Goal: Communication & Community: Share content

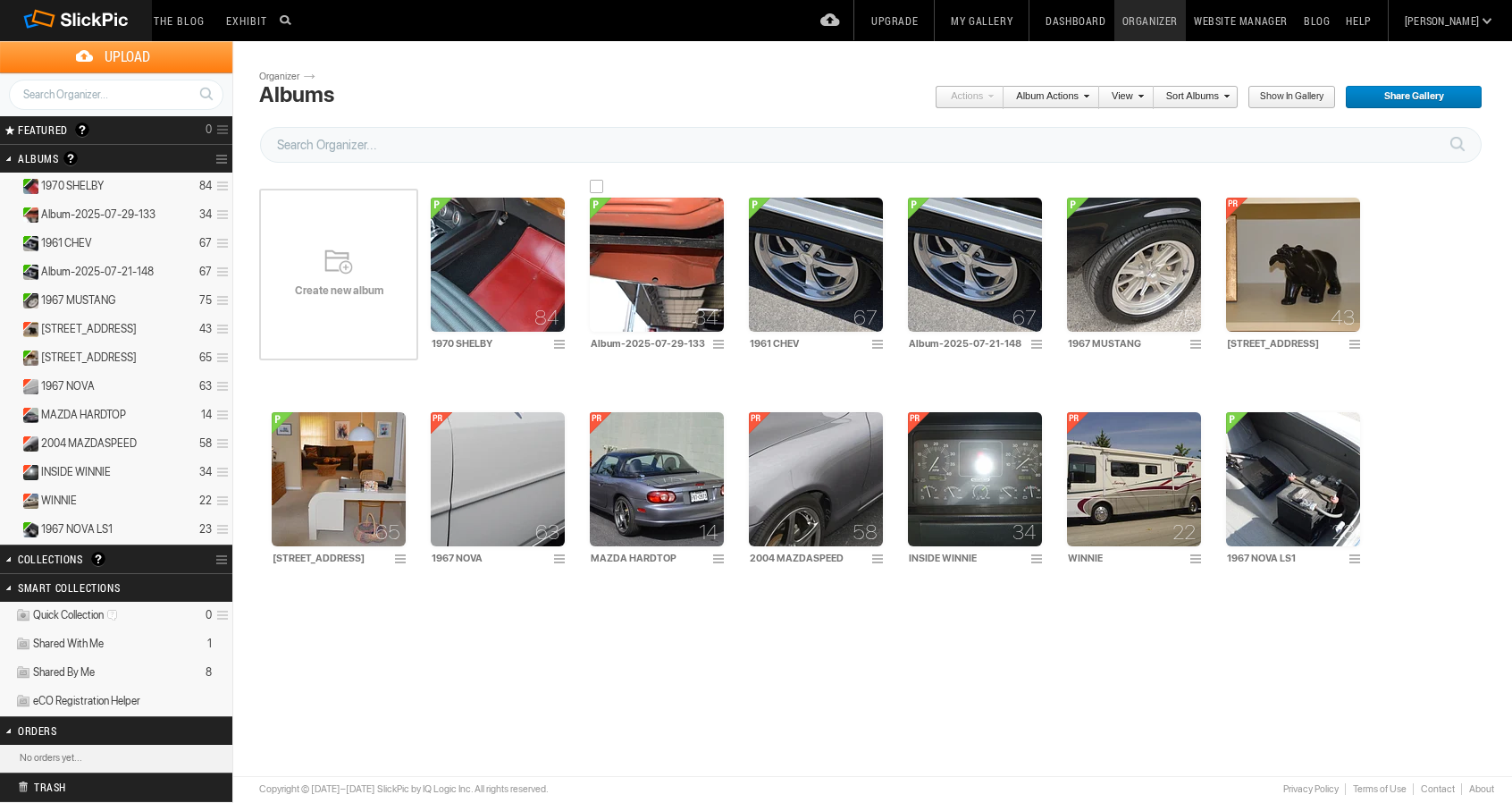
click at [616, 221] on img at bounding box center [657, 265] width 134 height 134
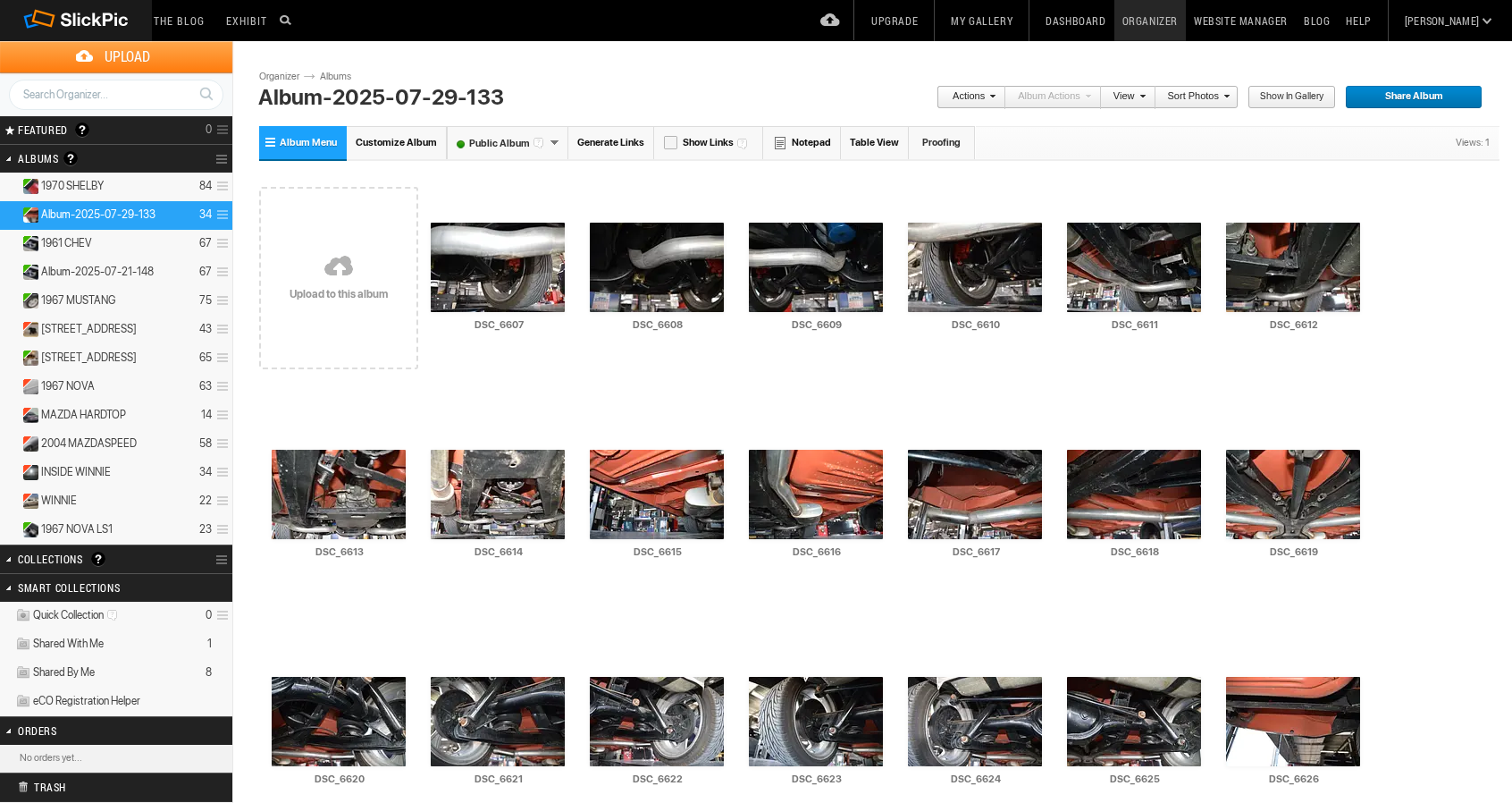
click at [1405, 101] on span "Share Album" at bounding box center [1407, 98] width 125 height 24
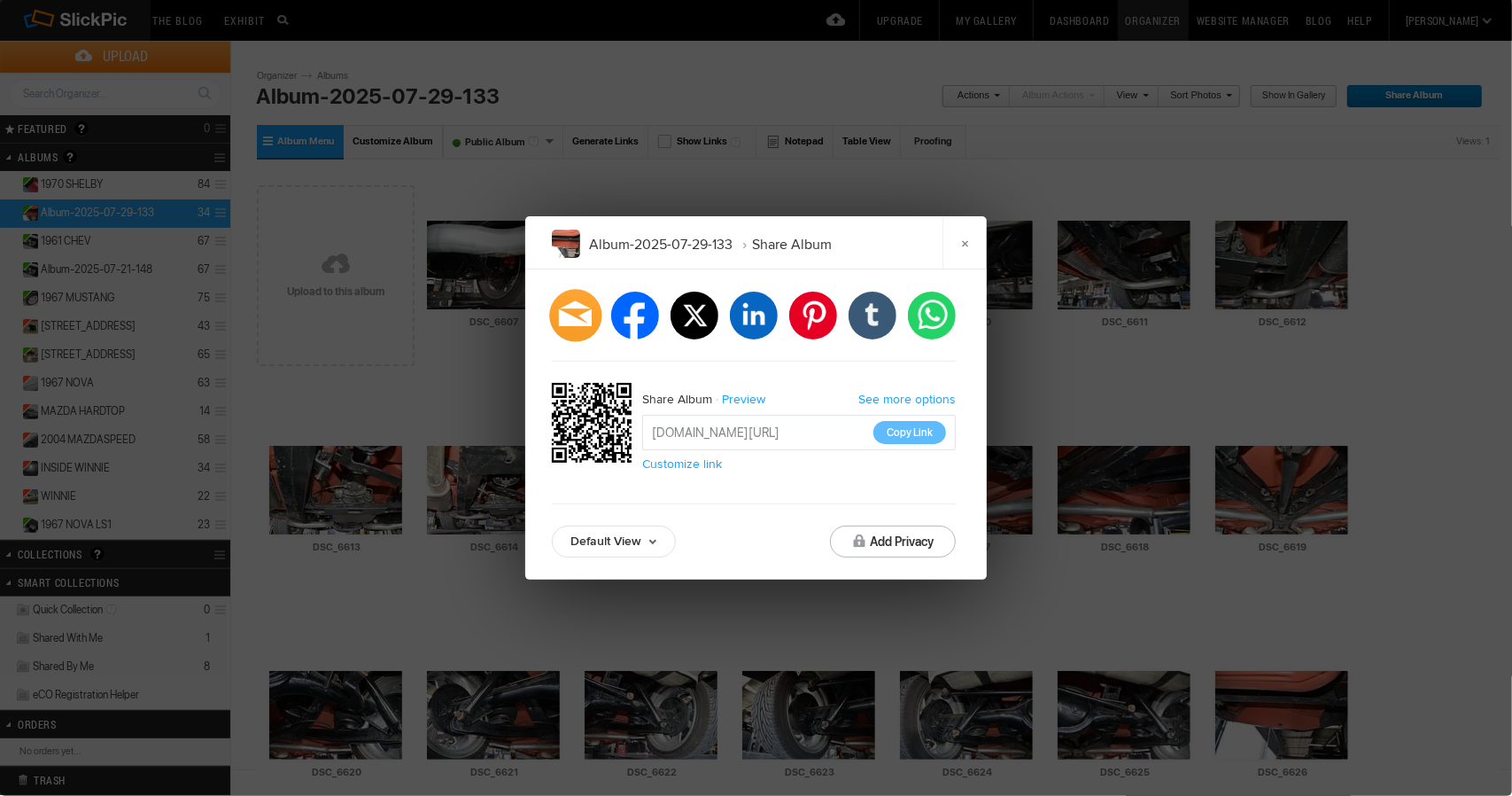
click at [576, 314] on div at bounding box center [574, 314] width 52 height 52
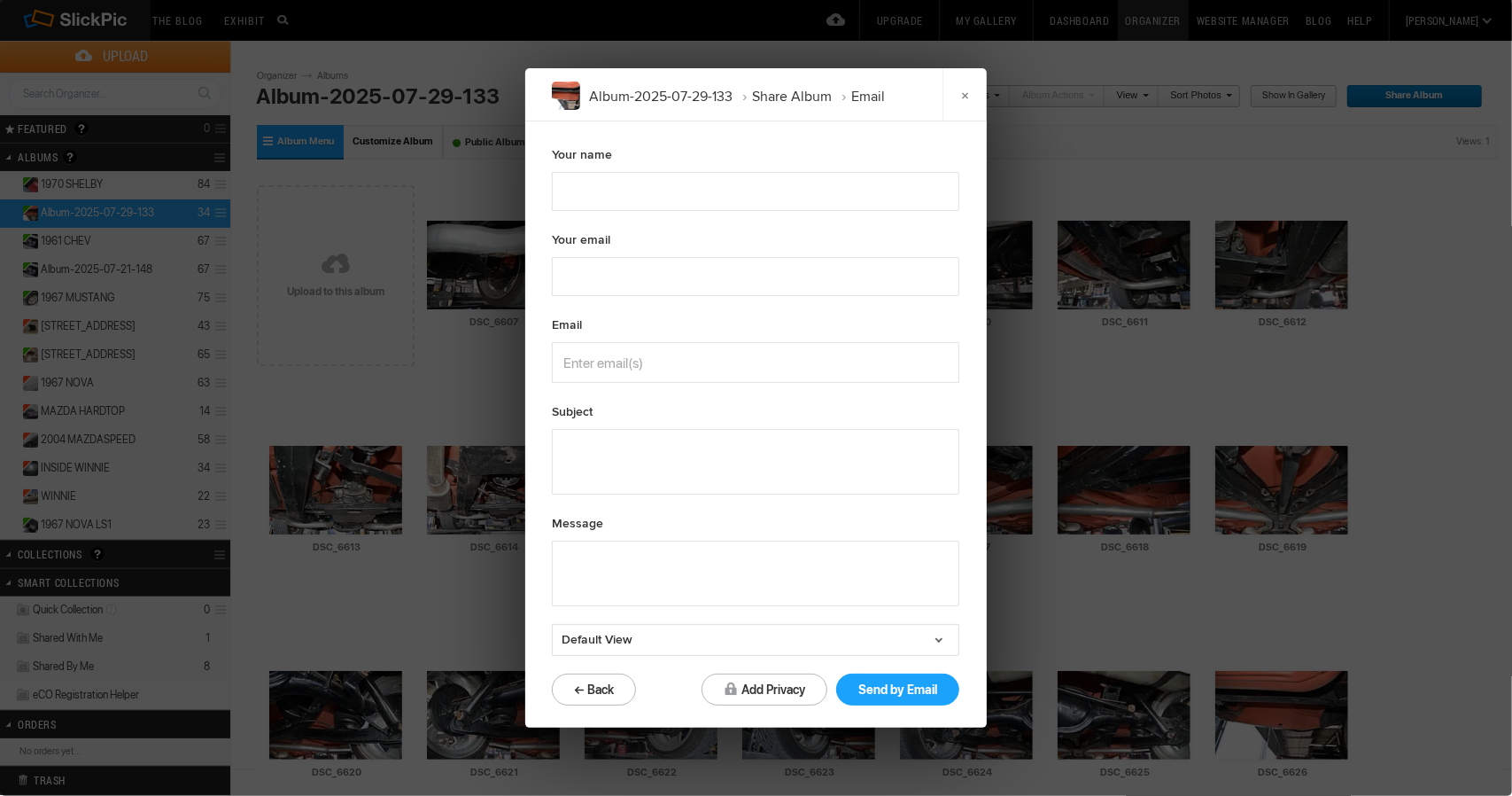
type textarea "Check out "Album-2025-07-29-133" album!"
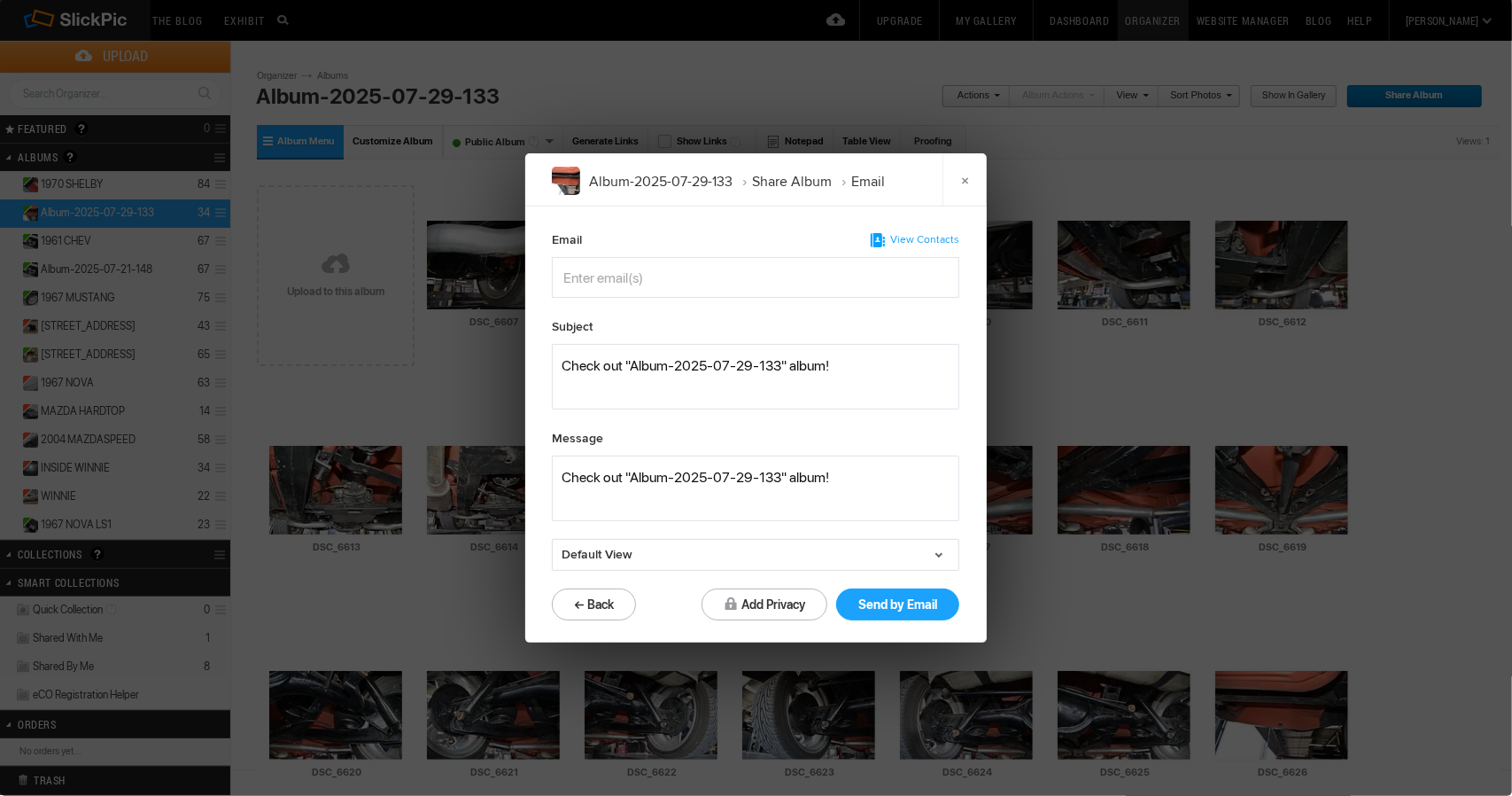
click at [593, 279] on input "Enter email(s)" at bounding box center [650, 277] width 172 height 39
type input "tresa.coday@gmail.com"
click at [715, 276] on div "tresa.coday@gmail.com" at bounding box center [756, 277] width 385 height 39
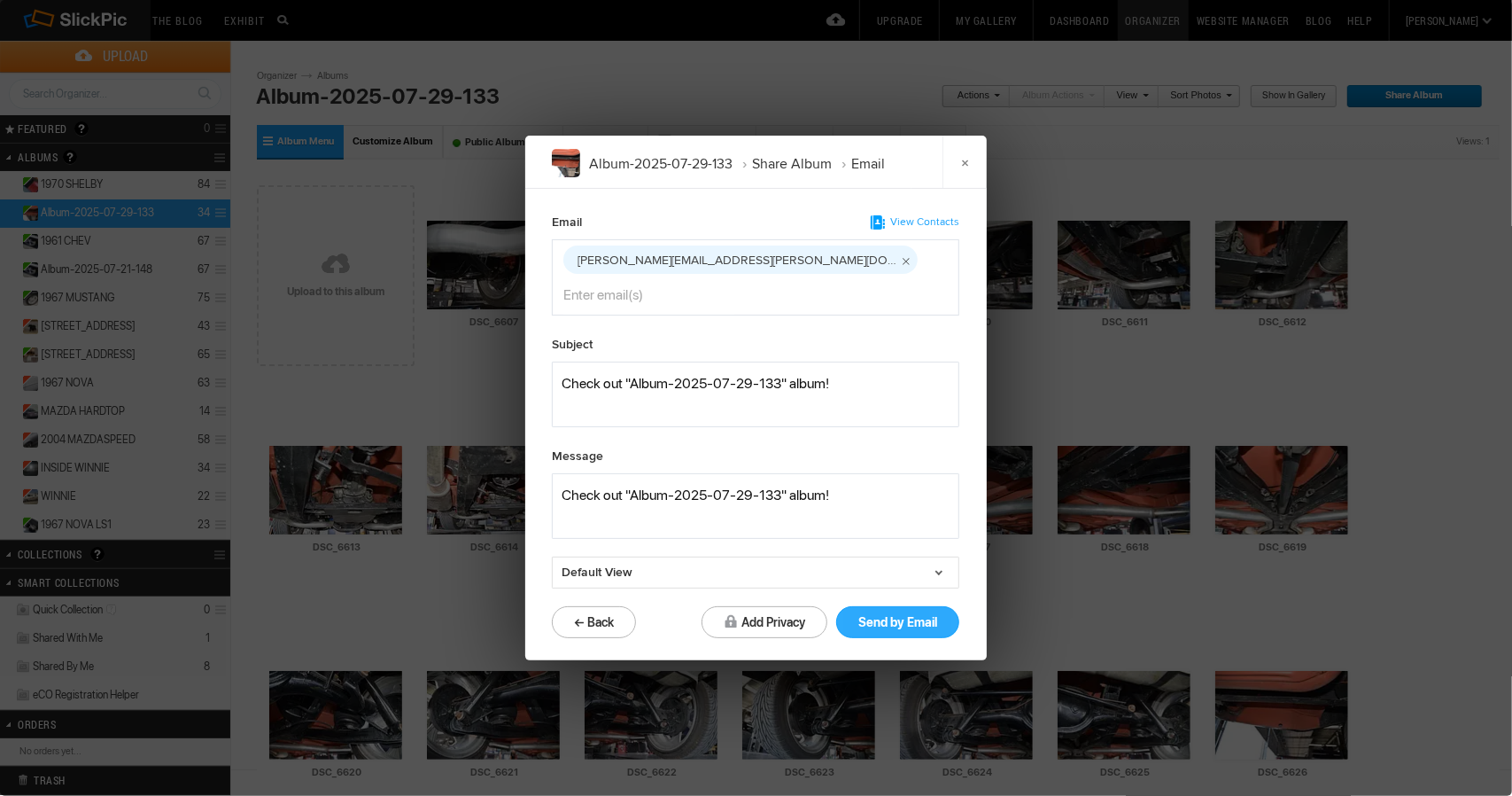
click at [886, 606] on button "Send by Email" at bounding box center [897, 622] width 123 height 32
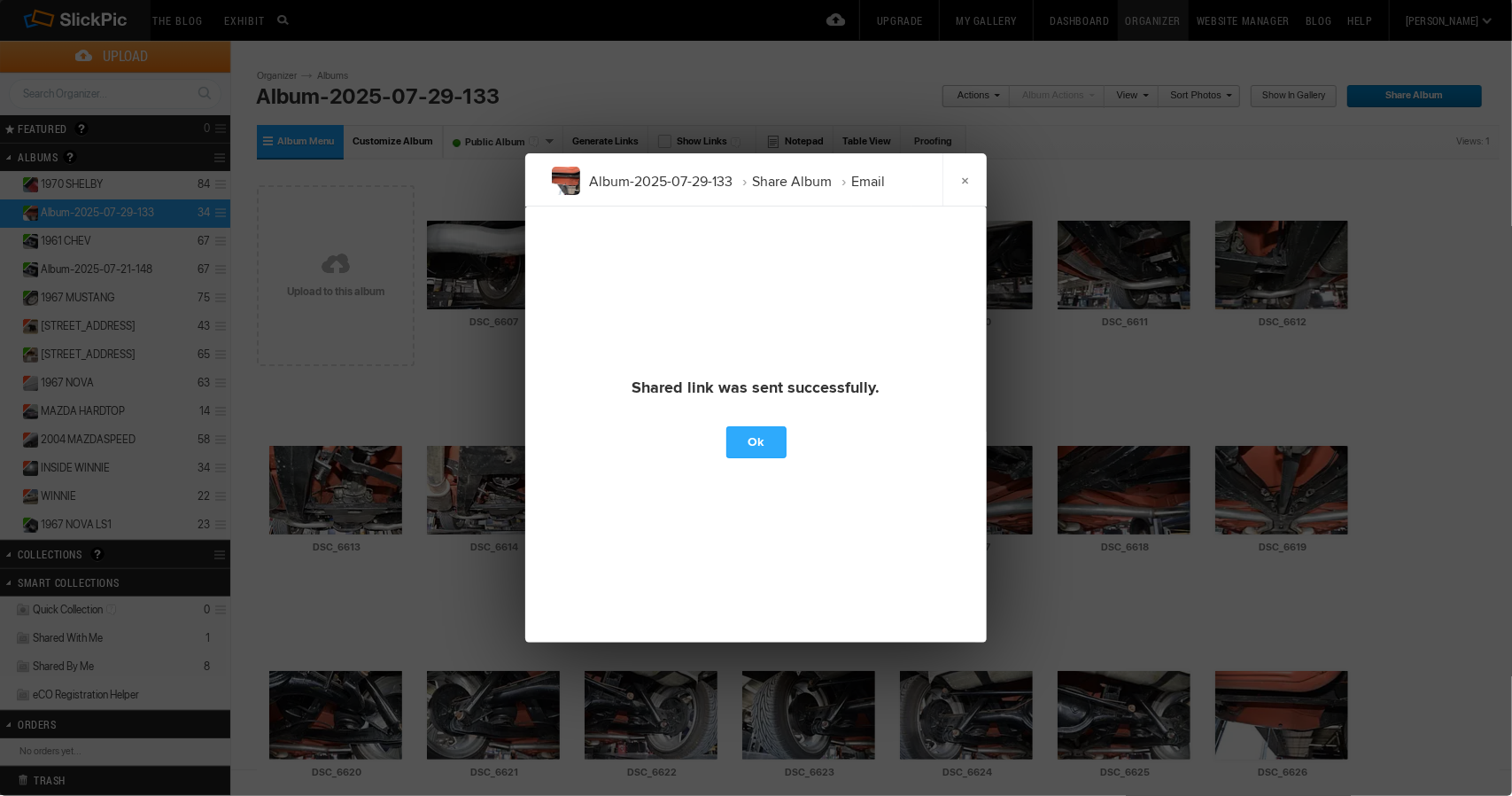
click at [756, 443] on link "Ok" at bounding box center [756, 442] width 61 height 32
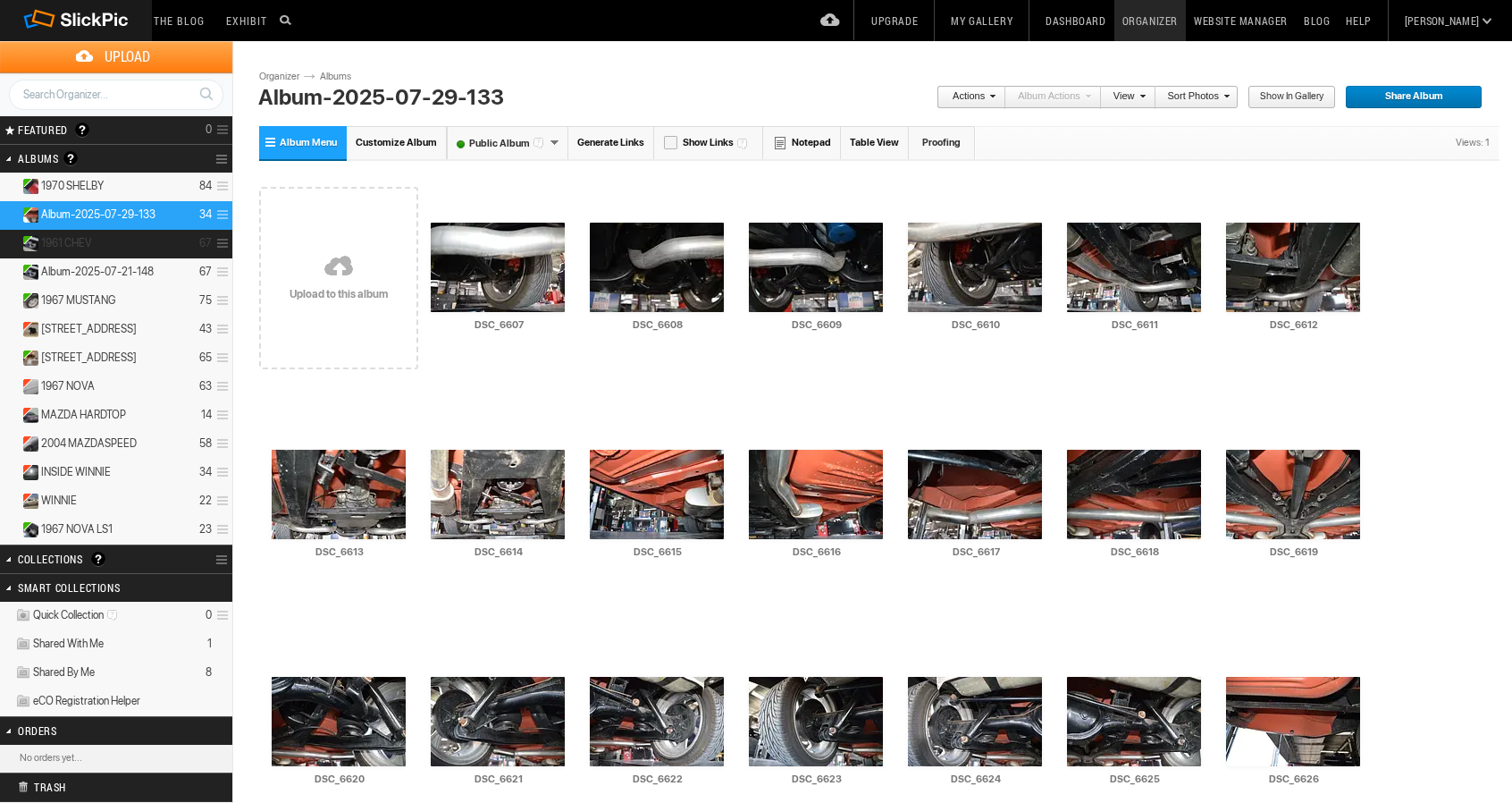
click at [174, 244] on details "1961 CHEV 67" at bounding box center [116, 244] width 232 height 29
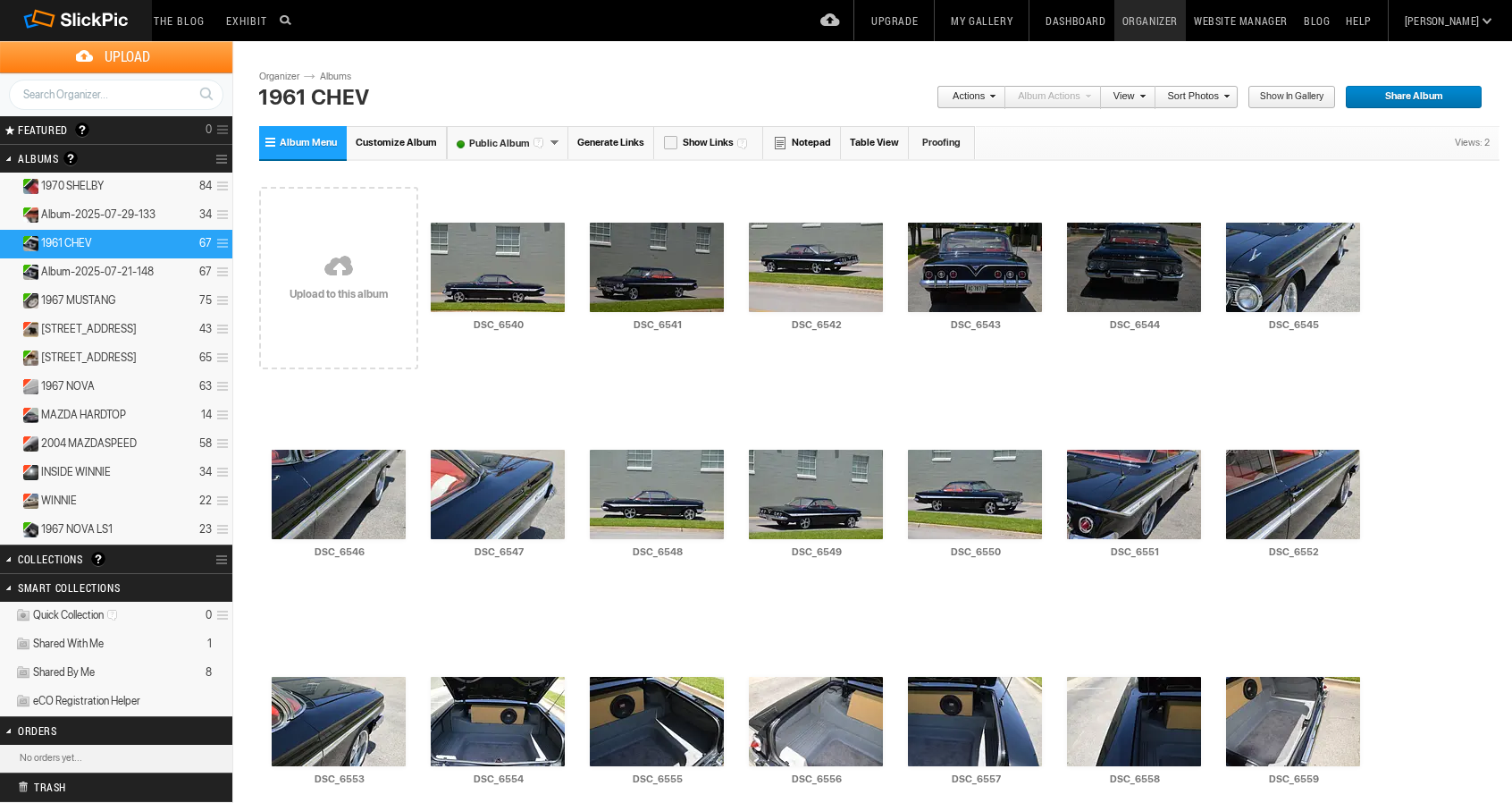
click at [1403, 92] on span "Share Album" at bounding box center [1407, 98] width 125 height 24
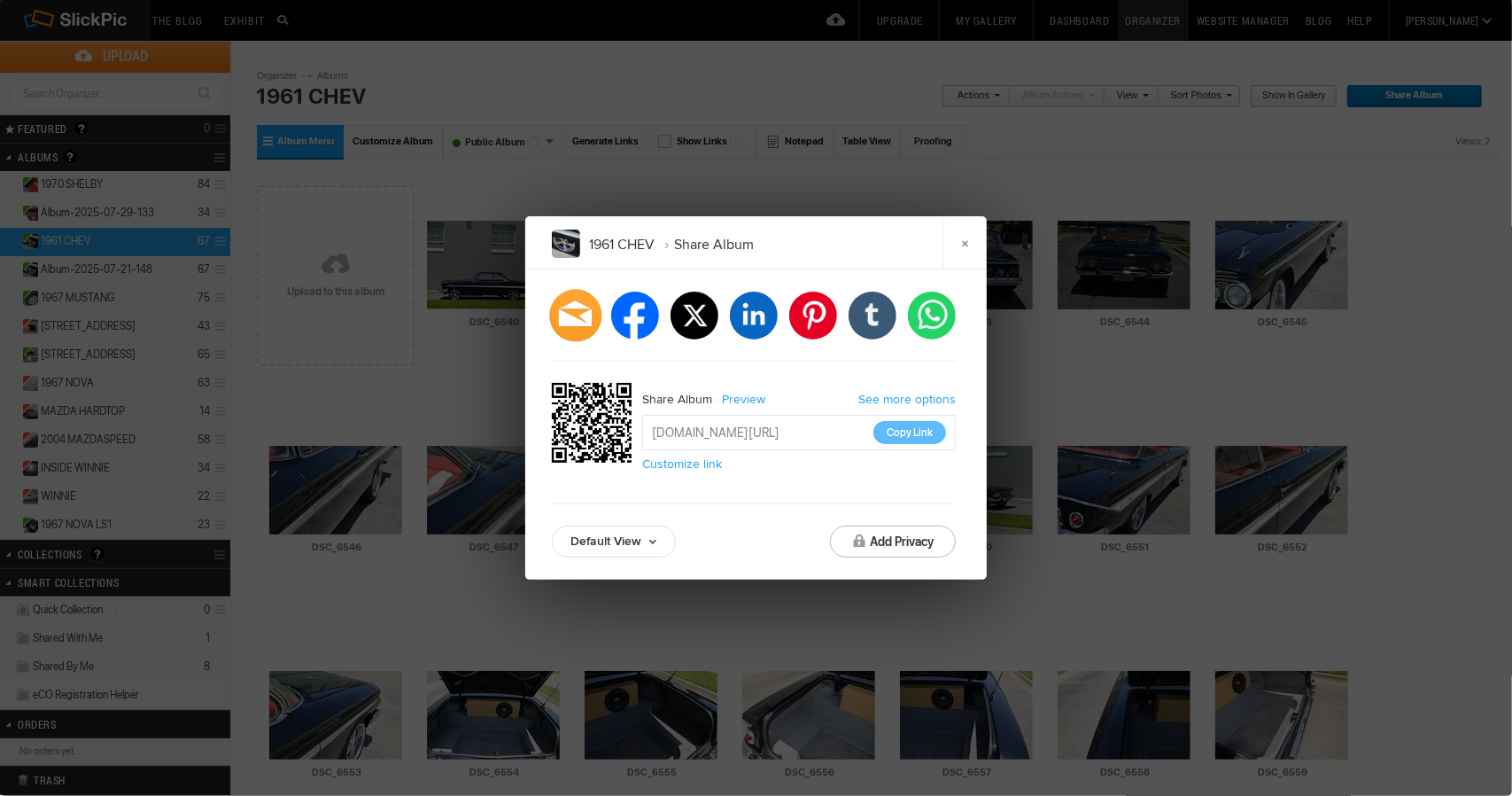
click at [578, 311] on div at bounding box center [574, 314] width 52 height 52
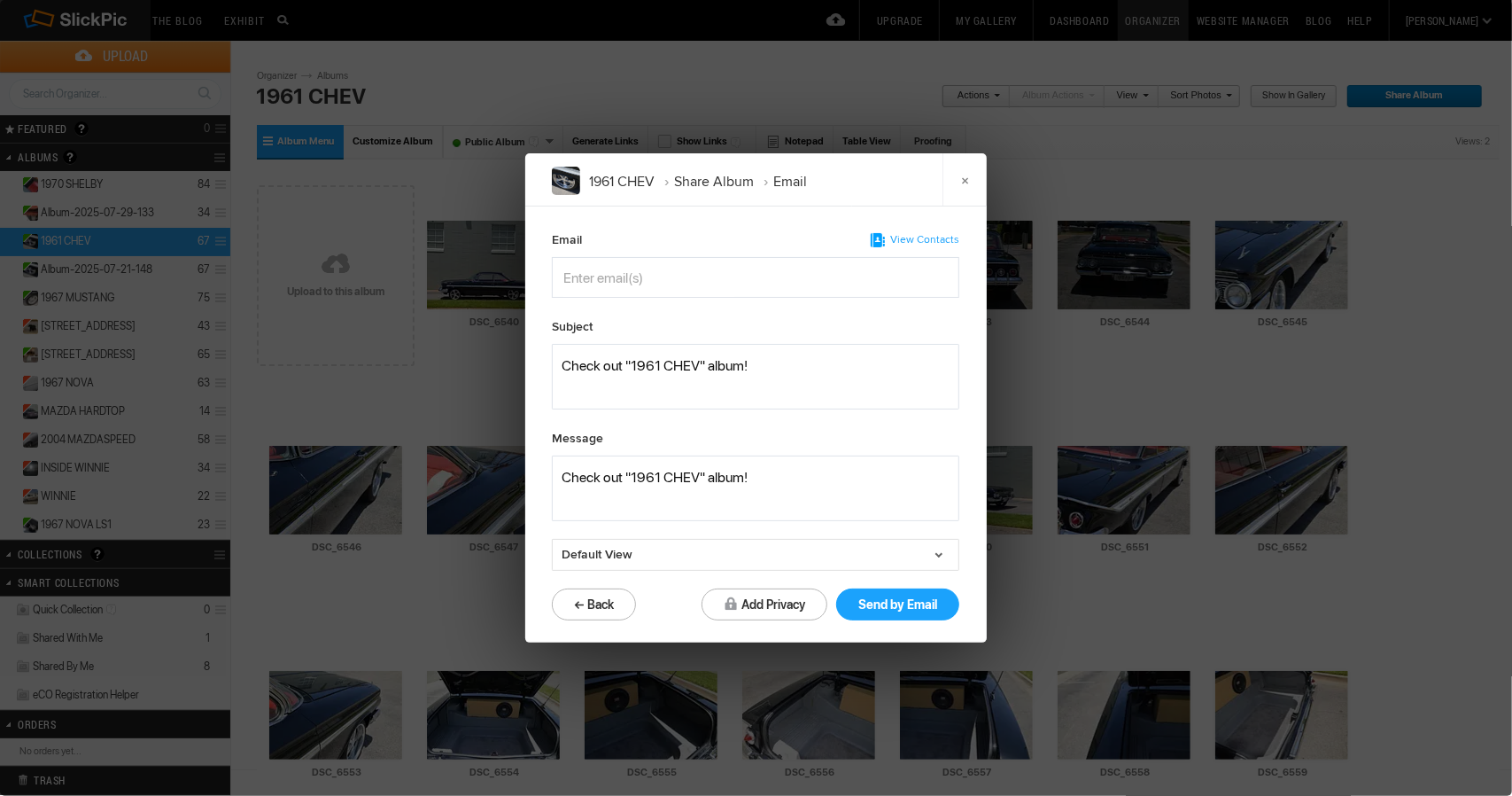
click at [582, 280] on input "Enter email(s)" at bounding box center [650, 277] width 172 height 39
type input "tresa"
click at [643, 317] on span "tresa .coday@gmail.com" at bounding box center [797, 320] width 448 height 18
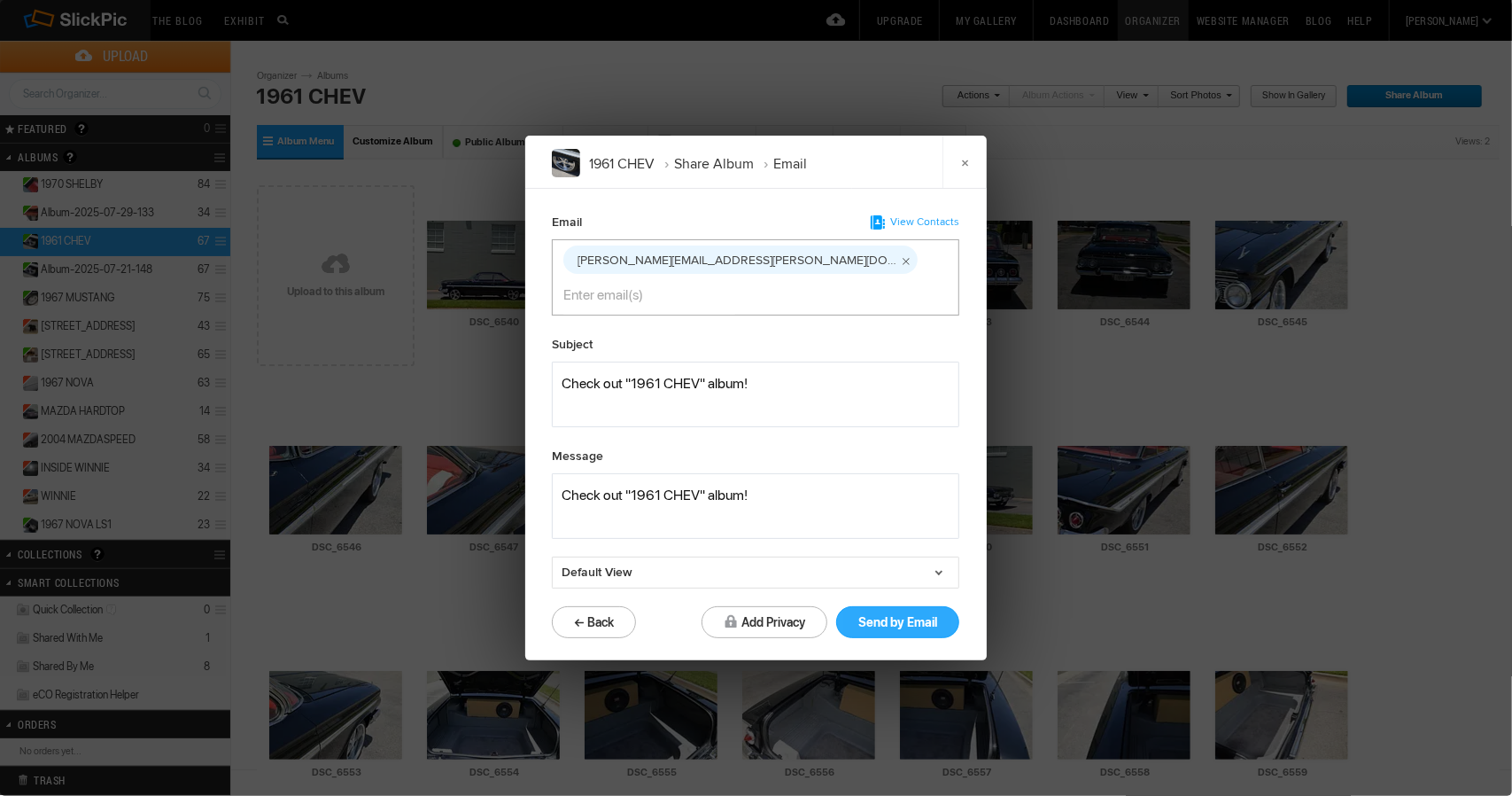
click at [884, 606] on button "Send by Email" at bounding box center [897, 622] width 123 height 32
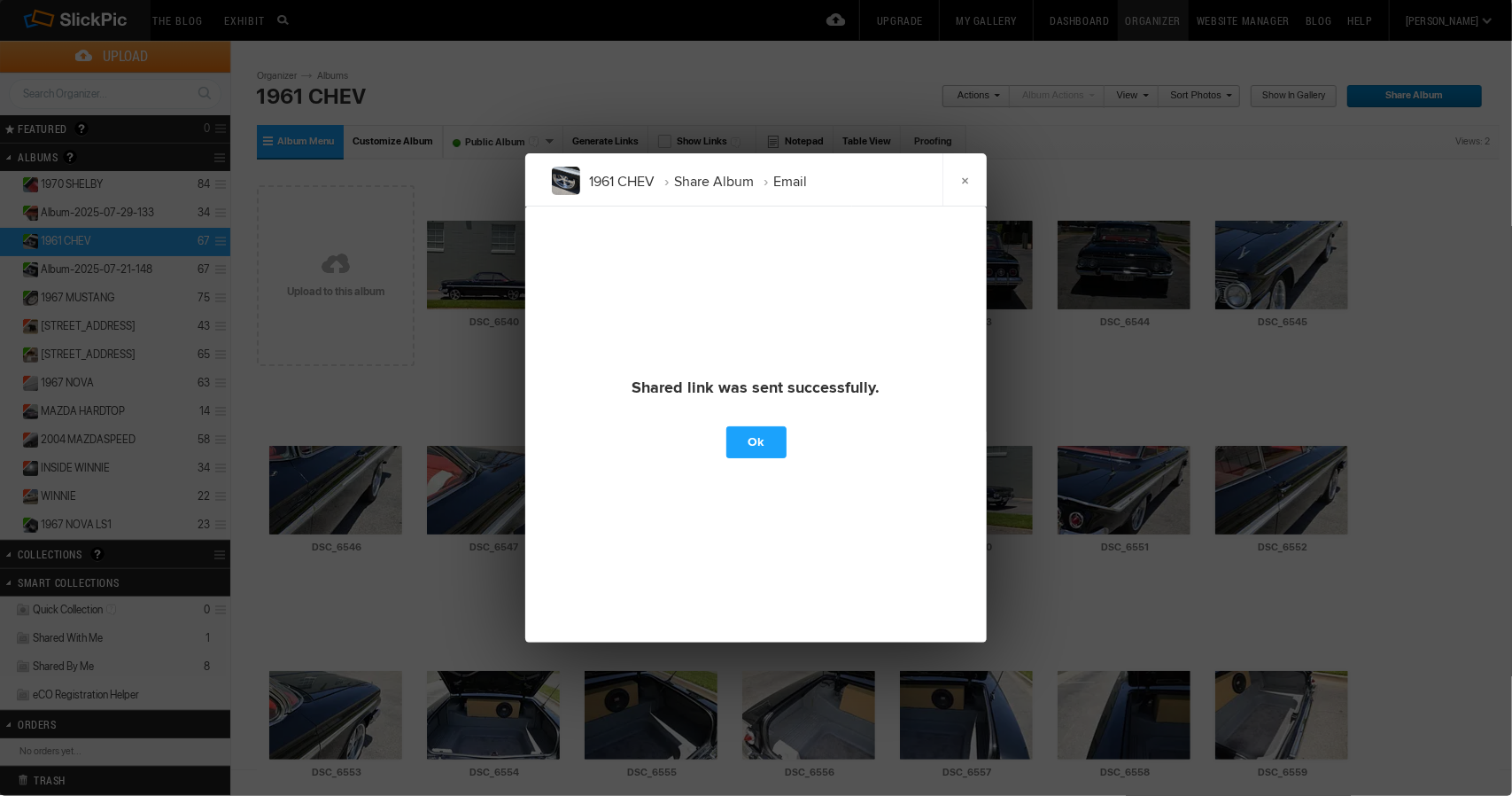
click at [755, 447] on link "Ok" at bounding box center [756, 442] width 61 height 32
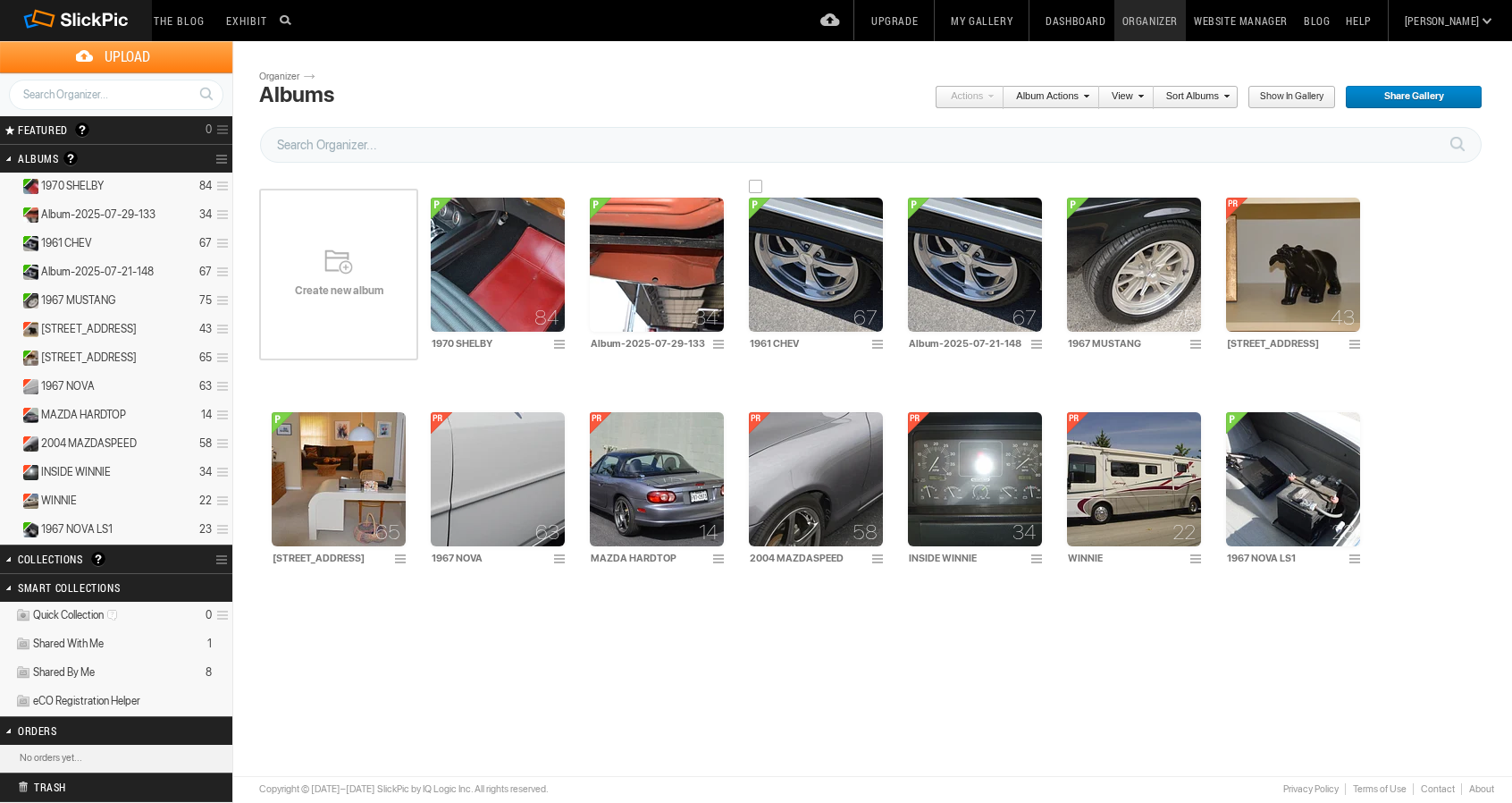
click at [756, 184] on div at bounding box center [756, 187] width 14 height 14
click at [802, 277] on img at bounding box center [816, 265] width 134 height 134
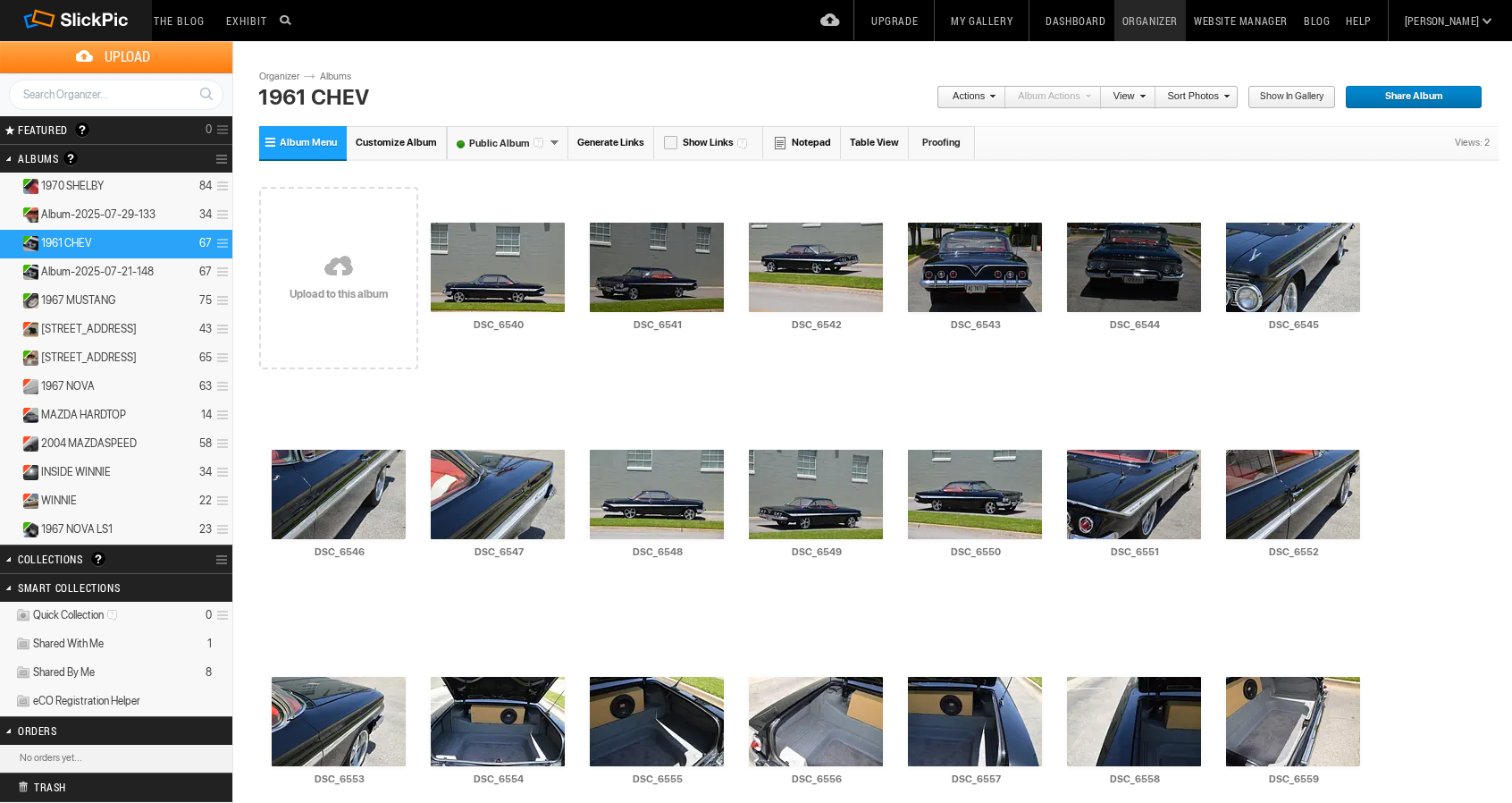
click at [1413, 92] on span "Share Album" at bounding box center [1407, 98] width 125 height 24
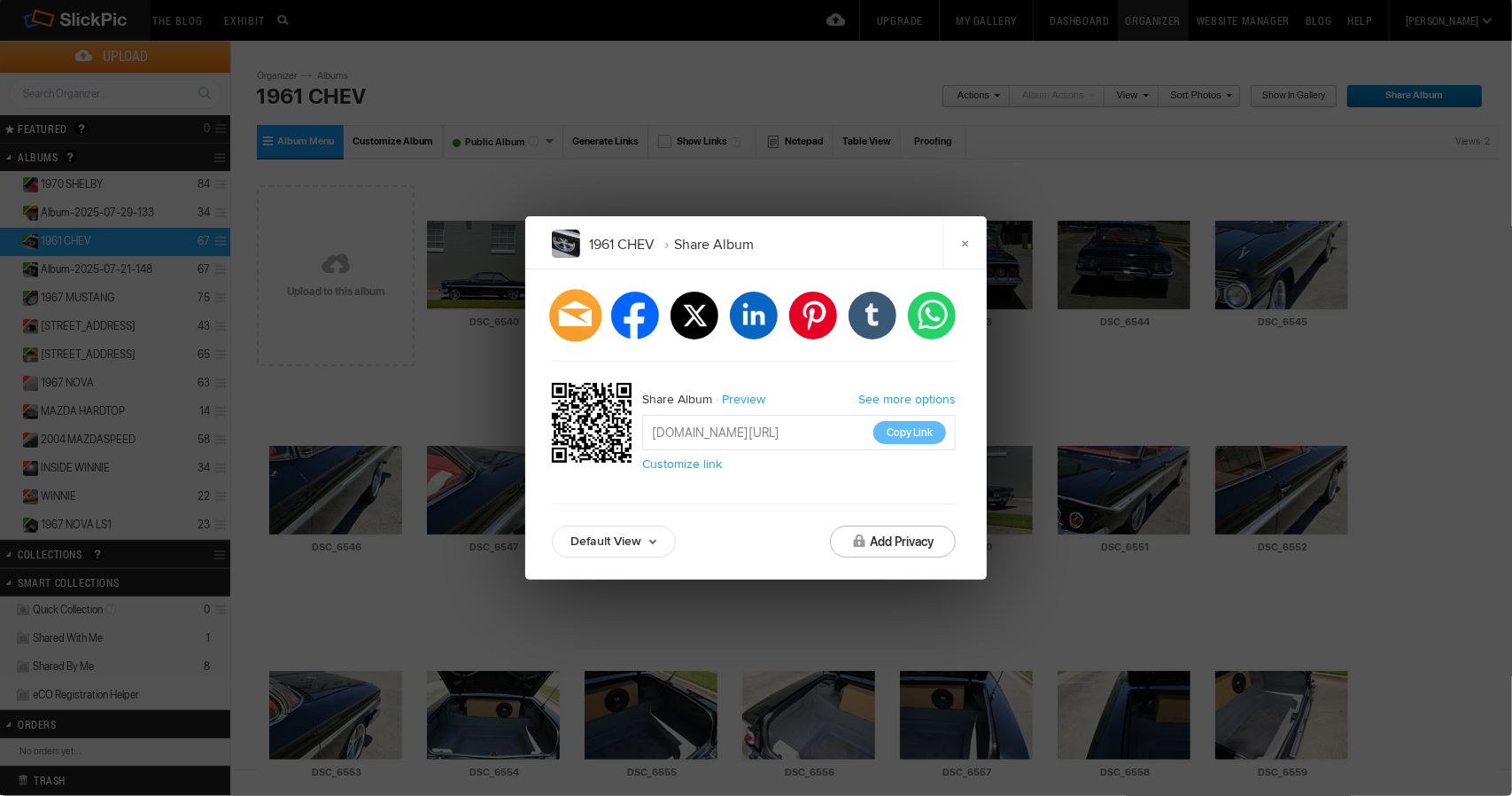
click at [573, 312] on div at bounding box center [574, 314] width 52 height 52
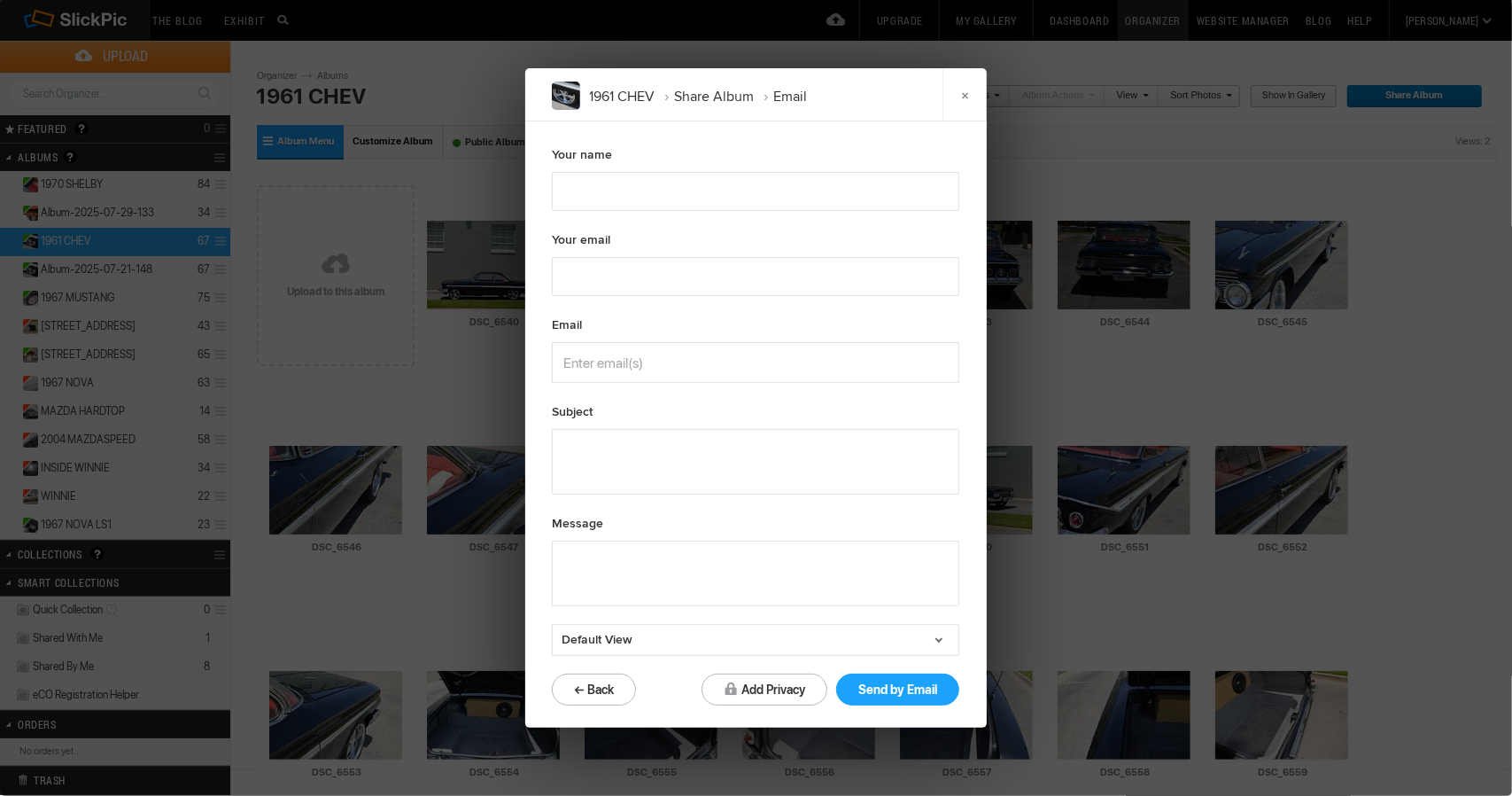
type textarea "Check out "1961 CHEV" album!"
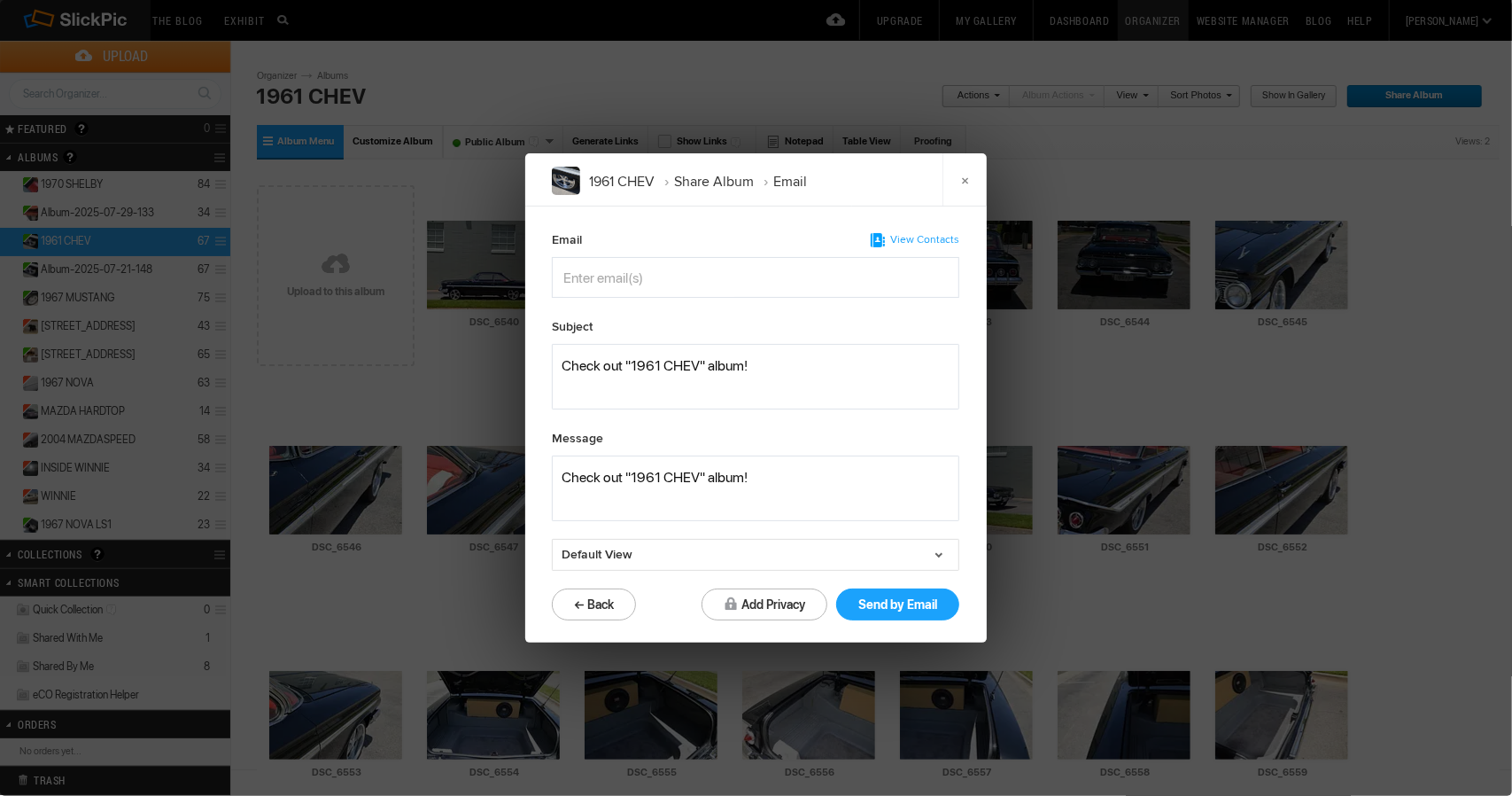
click at [585, 283] on input "Enter email(s)" at bounding box center [650, 277] width 172 height 39
type input "[EMAIL_ADDRESS][DOMAIN_NAME]"
click at [890, 603] on button "Send by Email" at bounding box center [897, 604] width 123 height 32
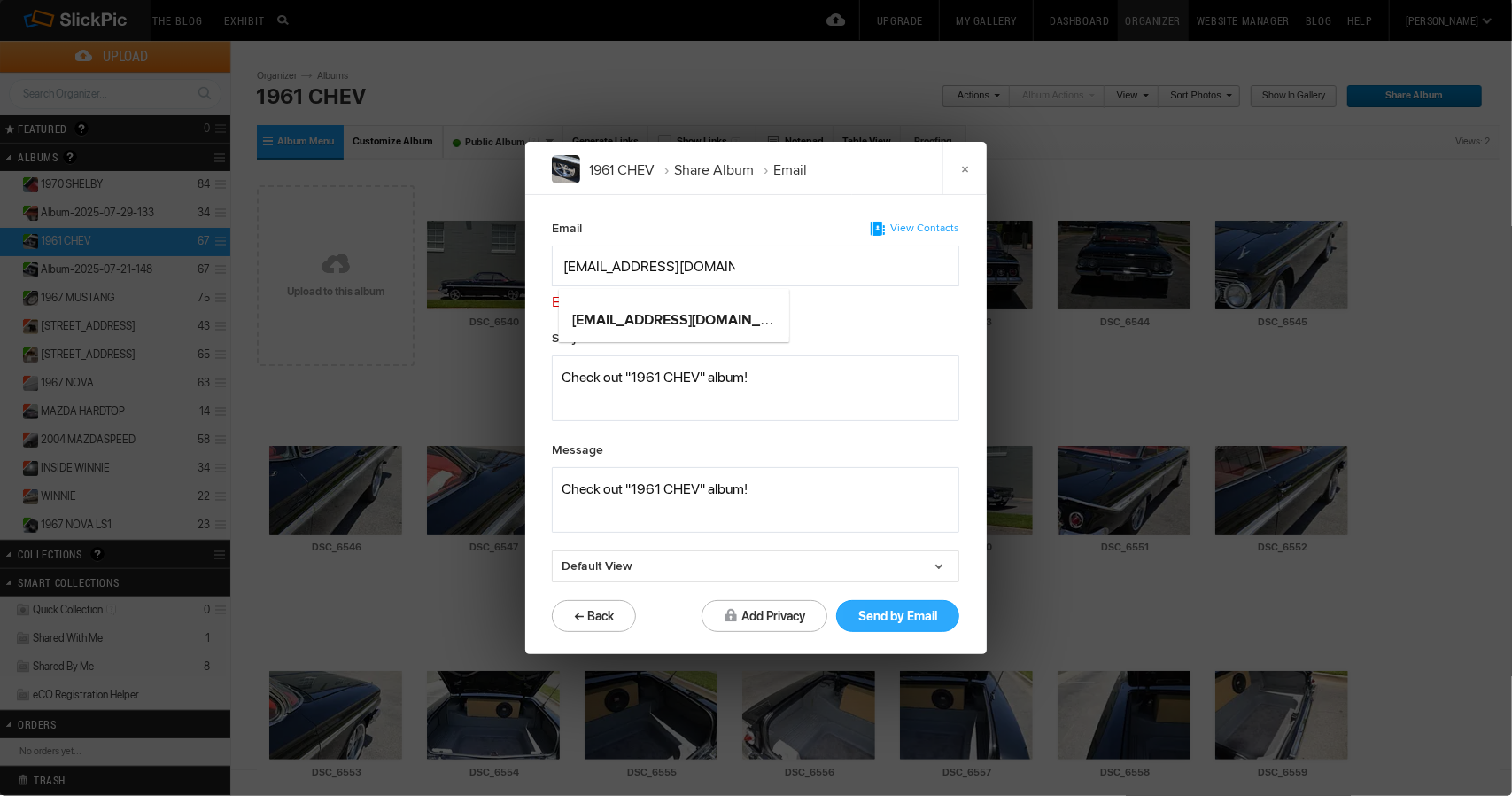
click at [900, 609] on button "Send by Email" at bounding box center [897, 616] width 123 height 32
click at [901, 611] on button "Send by Email" at bounding box center [897, 616] width 123 height 32
click at [670, 322] on b "[EMAIL_ADDRESS][DOMAIN_NAME]" at bounding box center [688, 320] width 232 height 18
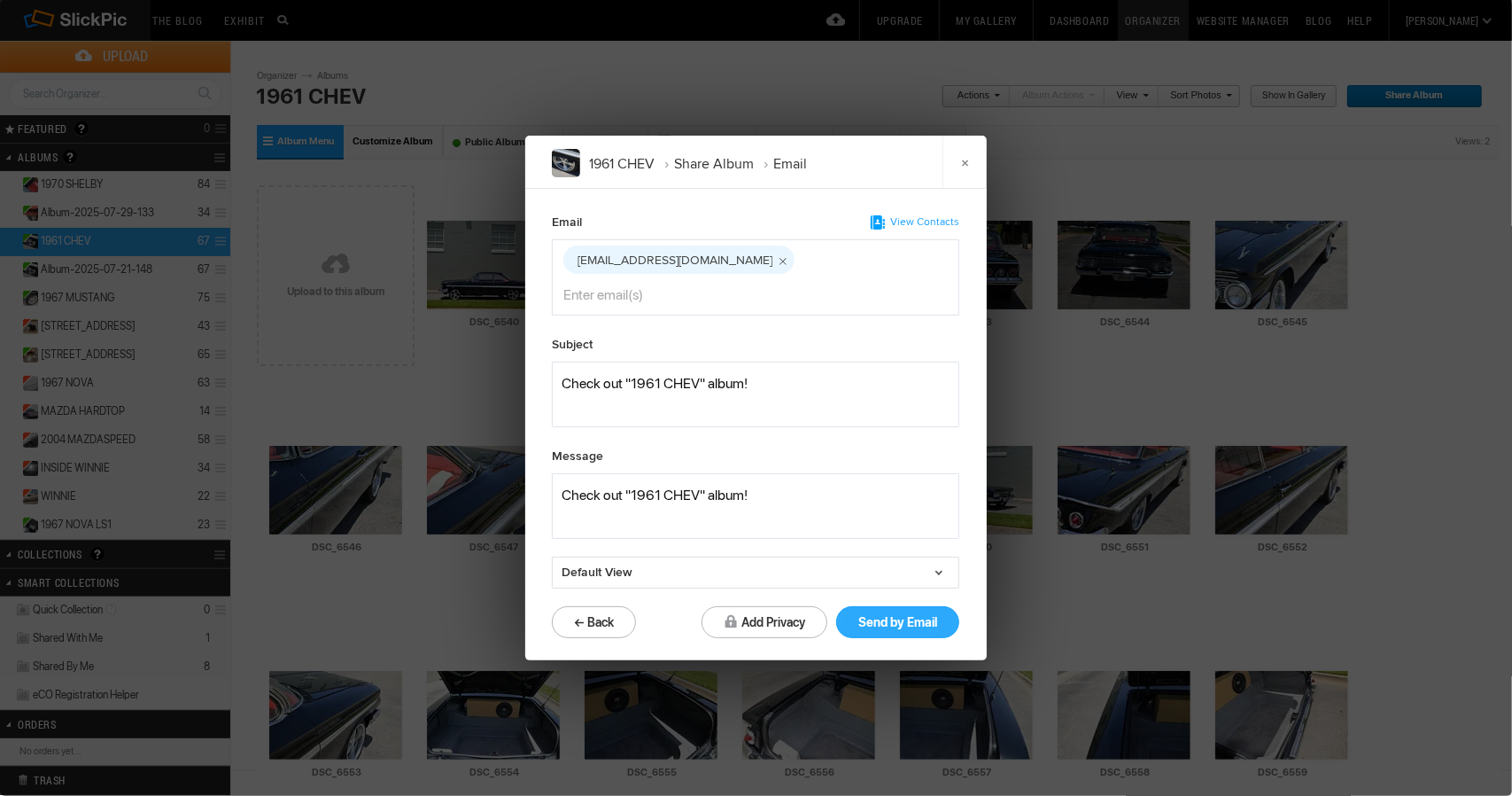
click at [866, 606] on button "Send by Email" at bounding box center [897, 622] width 123 height 32
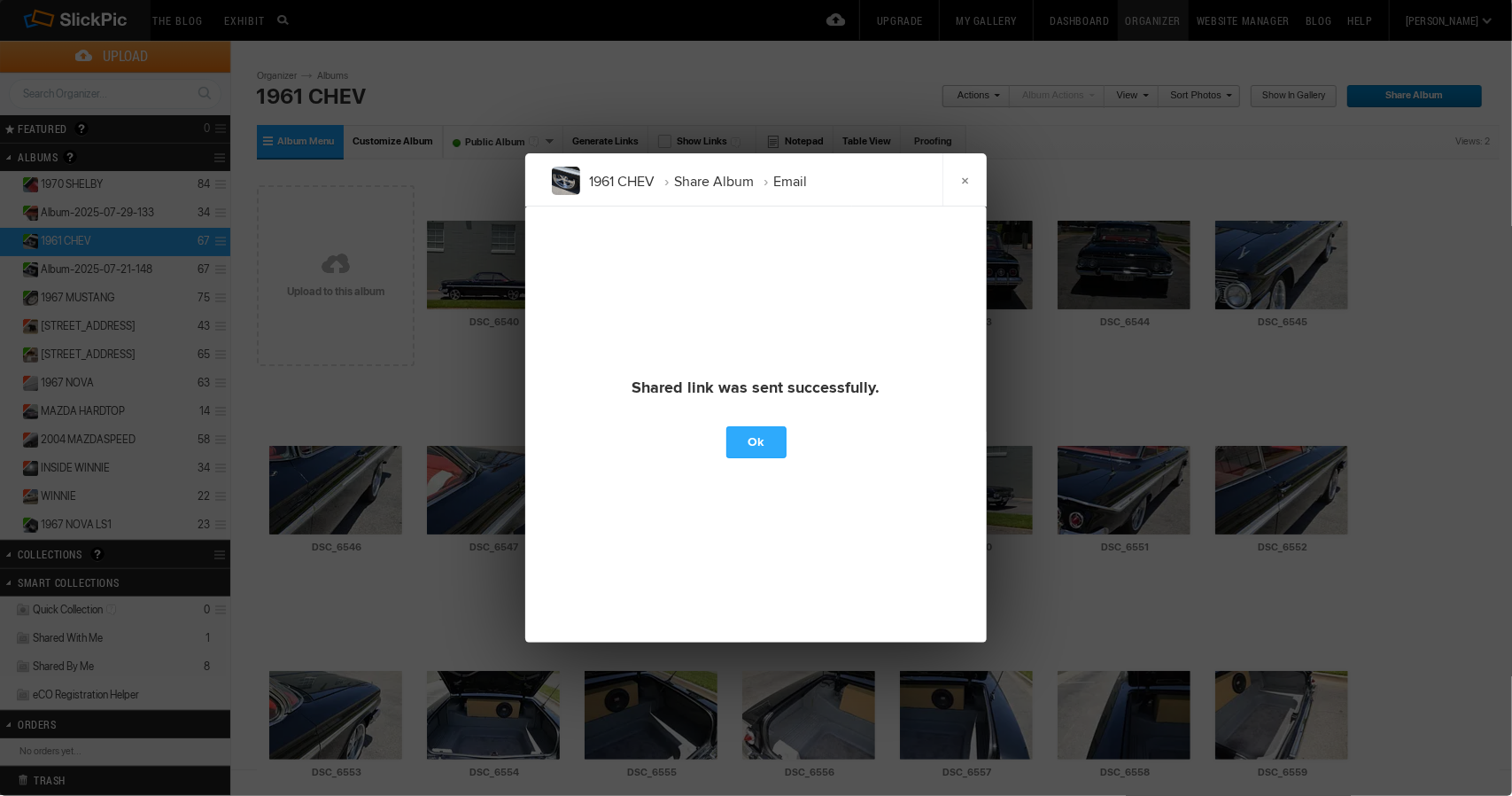
click at [753, 451] on link "Ok" at bounding box center [756, 442] width 61 height 32
